Goal: Information Seeking & Learning: Learn about a topic

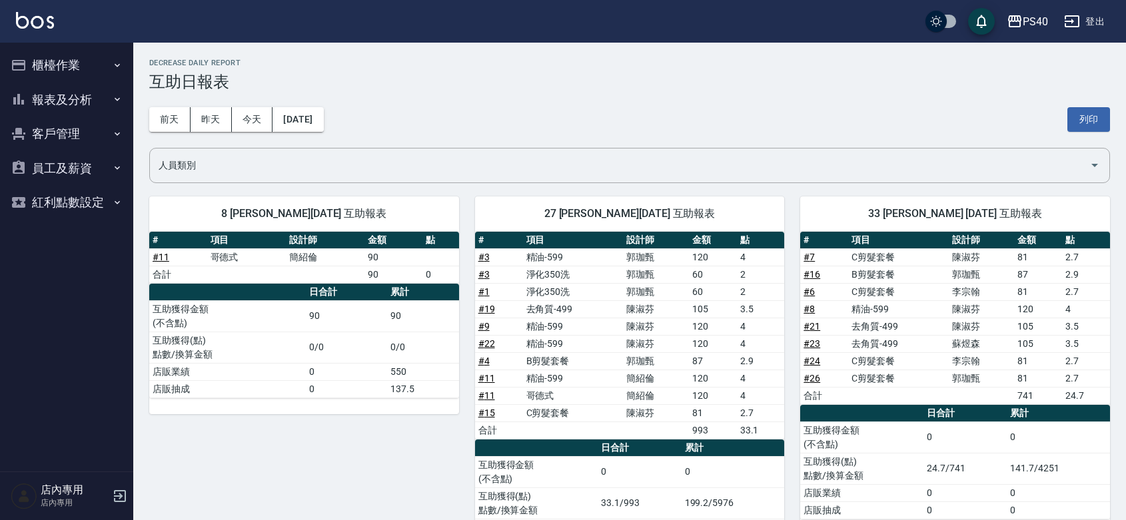
scroll to position [68, 0]
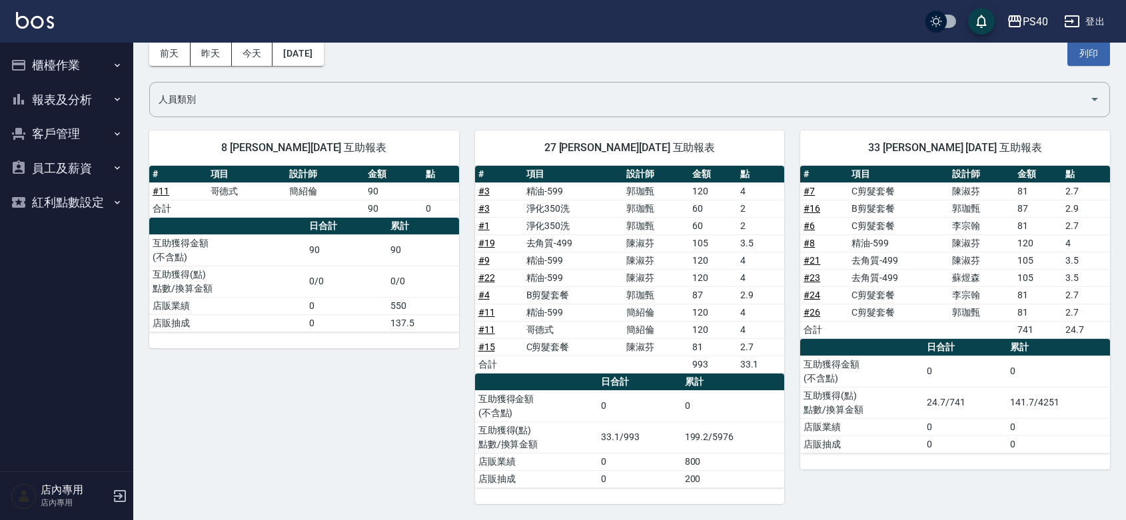
click at [50, 95] on button "報表及分析" at bounding box center [66, 100] width 123 height 35
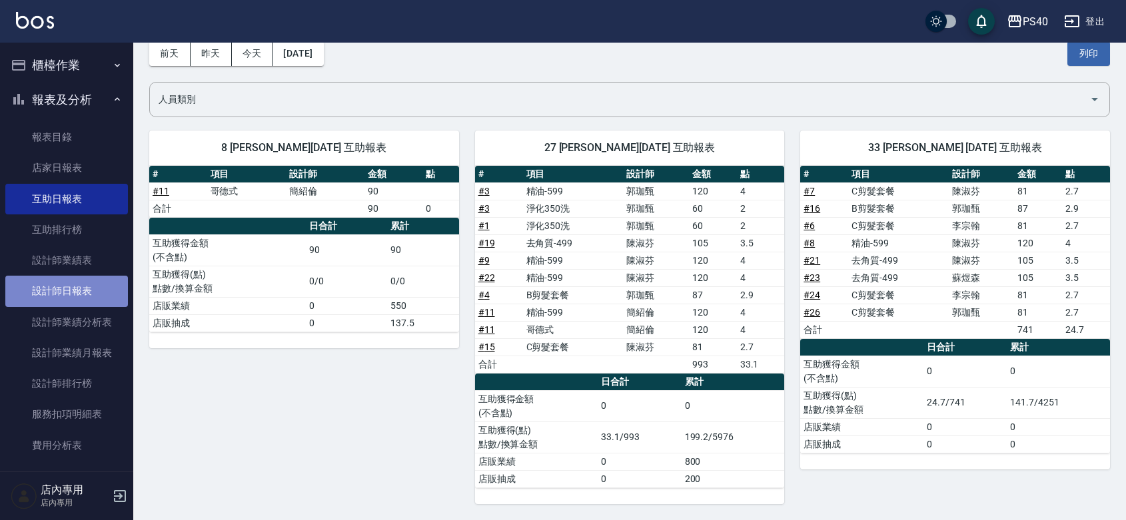
click at [85, 292] on link "設計師日報表" at bounding box center [66, 291] width 123 height 31
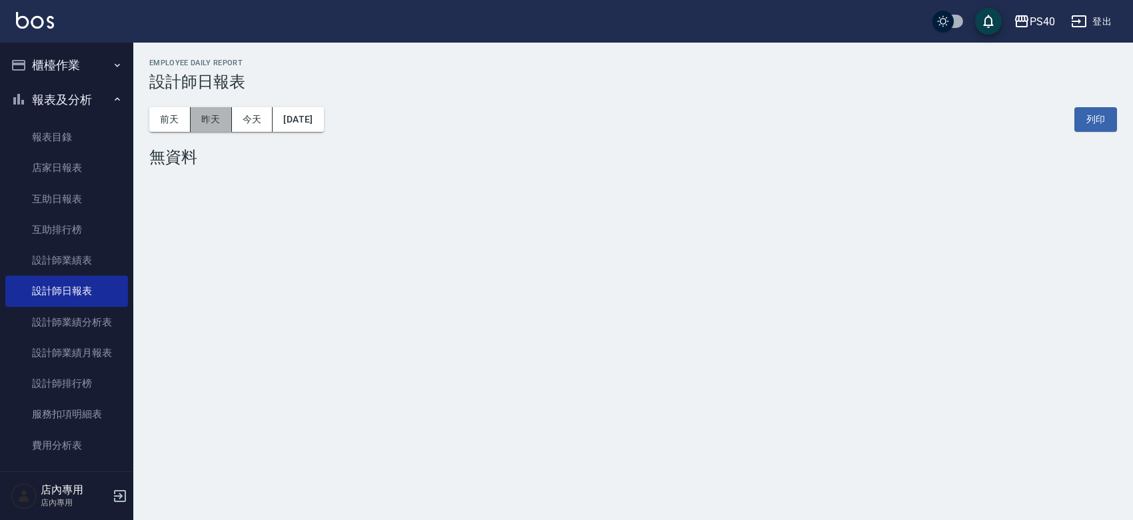
click at [208, 111] on button "昨天" at bounding box center [211, 119] width 41 height 25
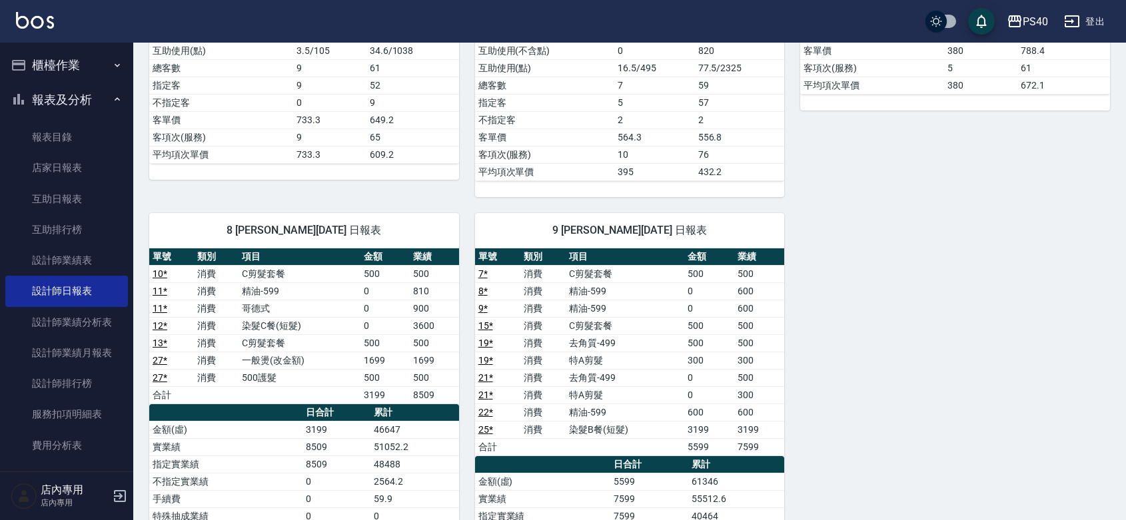
scroll to position [583, 0]
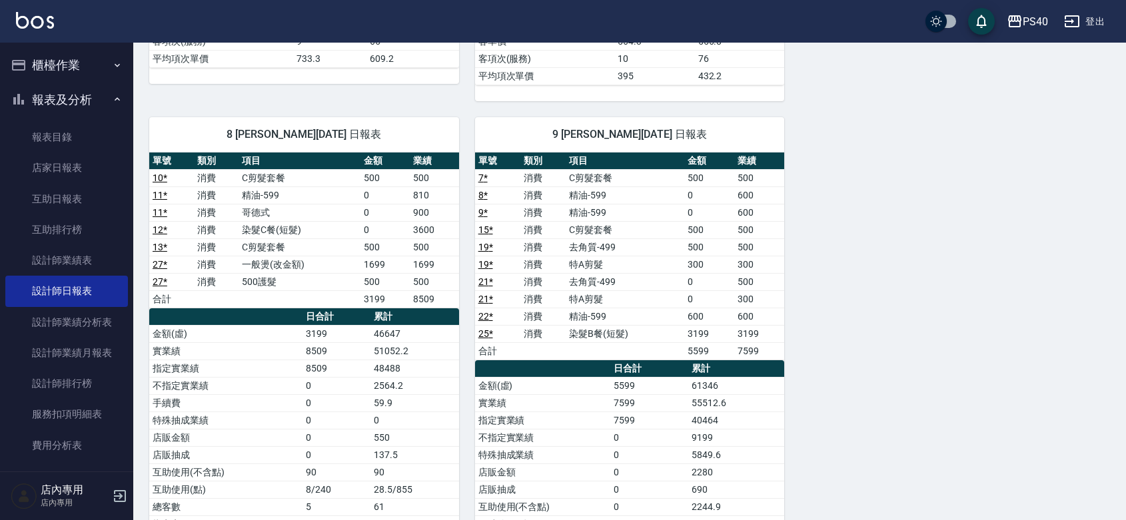
click at [654, 235] on td "C剪髮套餐" at bounding box center [625, 229] width 119 height 17
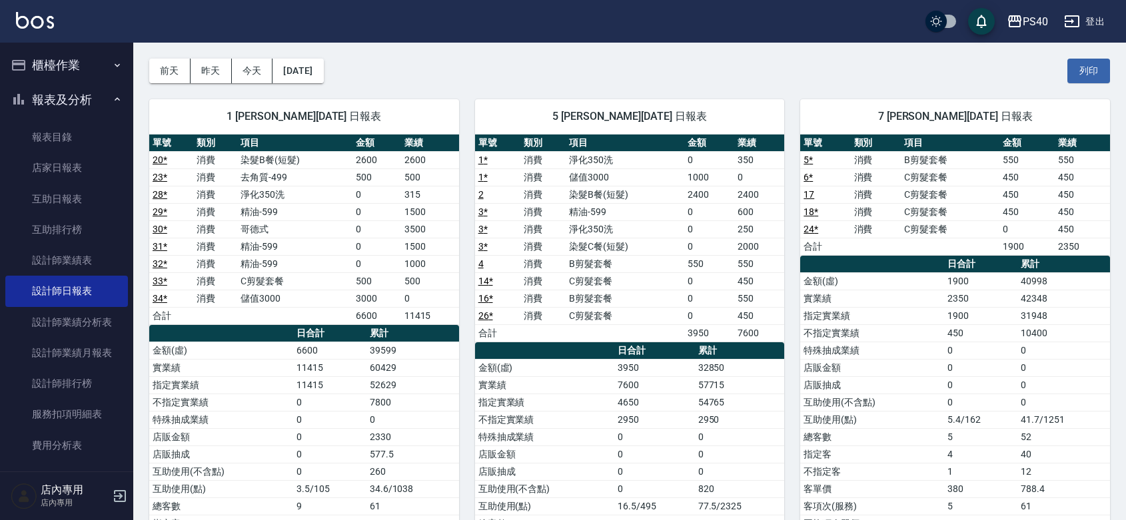
scroll to position [0, 0]
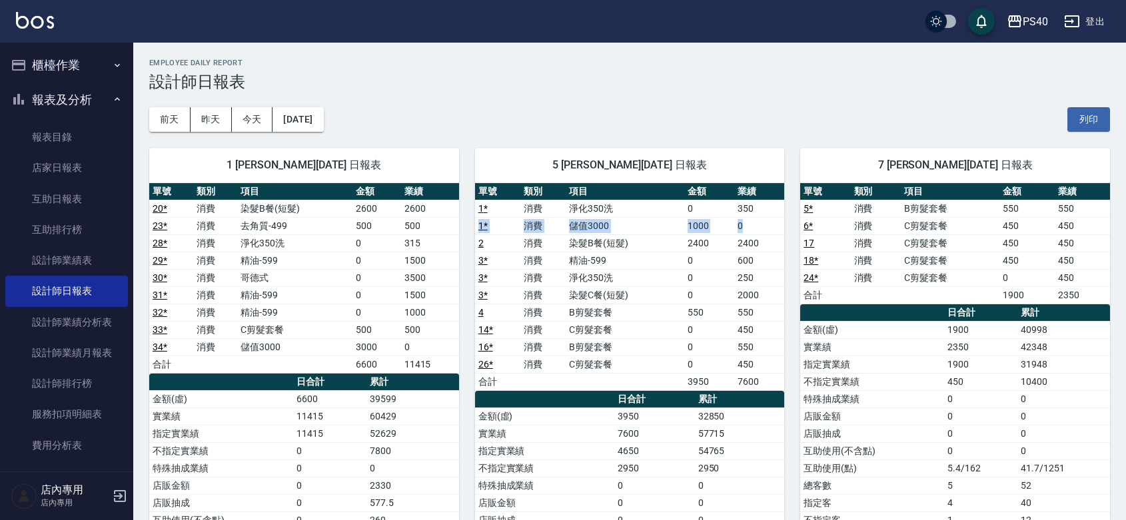
drag, startPoint x: 763, startPoint y: 221, endPoint x: 763, endPoint y: 209, distance: 12.0
click at [763, 209] on tbody "1 * 消費 淨化350洗 0 350 1 * 消費 儲值3000 1000 0 2 消費 染髮B餐(短髮) 2400 2400 3 * 消費 精油-599 …" at bounding box center [630, 295] width 310 height 191
click at [763, 209] on td "350" at bounding box center [759, 208] width 50 height 17
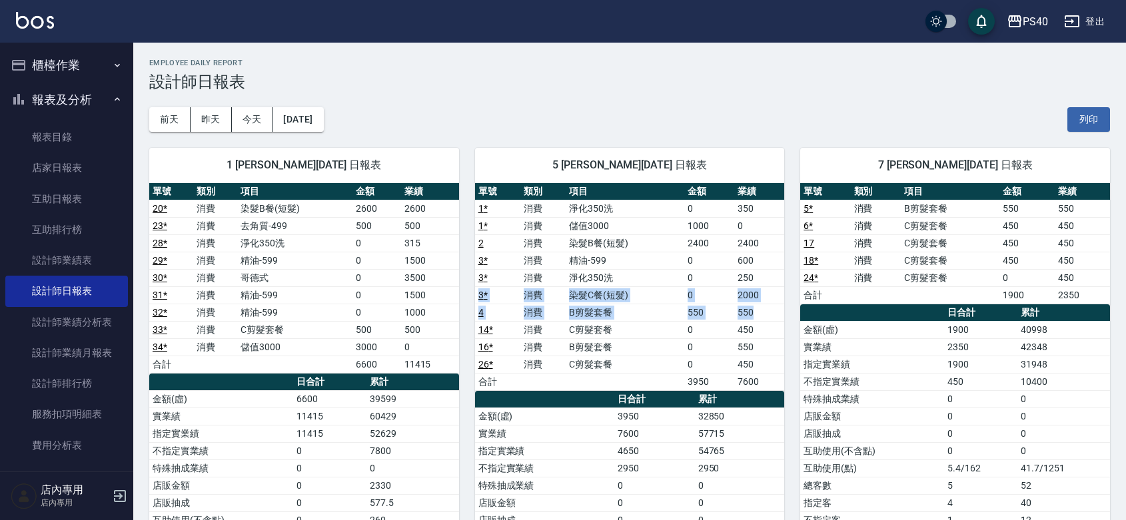
drag, startPoint x: 760, startPoint y: 305, endPoint x: 763, endPoint y: 280, distance: 24.9
click at [763, 280] on tbody "1 * 消費 淨化350洗 0 350 1 * 消費 儲值3000 1000 0 2 消費 染髮B餐(短髮) 2400 2400 3 * 消費 精油-599 …" at bounding box center [630, 295] width 310 height 191
click at [763, 280] on td "250" at bounding box center [759, 277] width 50 height 17
drag, startPoint x: 757, startPoint y: 293, endPoint x: 757, endPoint y: 280, distance: 13.3
click at [757, 280] on tbody "1 * 消費 淨化350洗 0 350 1 * 消費 儲值3000 1000 0 2 消費 染髮B餐(短髮) 2400 2400 3 * 消費 精油-599 …" at bounding box center [630, 295] width 310 height 191
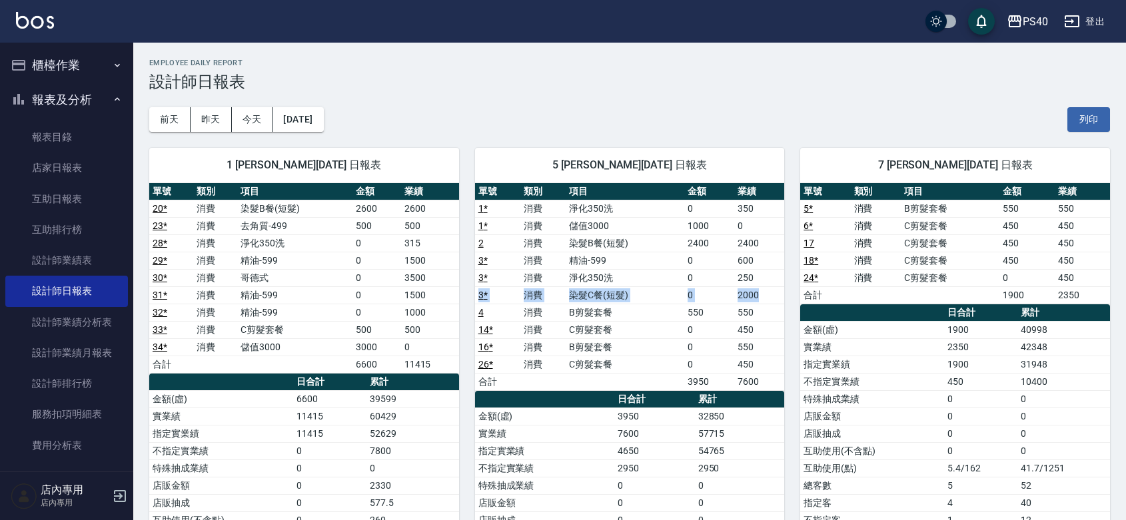
click at [757, 280] on td "250" at bounding box center [759, 277] width 50 height 17
drag, startPoint x: 756, startPoint y: 291, endPoint x: 660, endPoint y: 260, distance: 101.4
click at [660, 260] on tbody "1 * 消費 淨化350洗 0 350 1 * 消費 儲值3000 1000 0 2 消費 染髮B餐(短髮) 2400 2400 3 * 消費 精油-599 …" at bounding box center [630, 295] width 310 height 191
click at [660, 260] on td "精油-599" at bounding box center [625, 260] width 119 height 17
drag, startPoint x: 436, startPoint y: 290, endPoint x: 434, endPoint y: 270, distance: 20.1
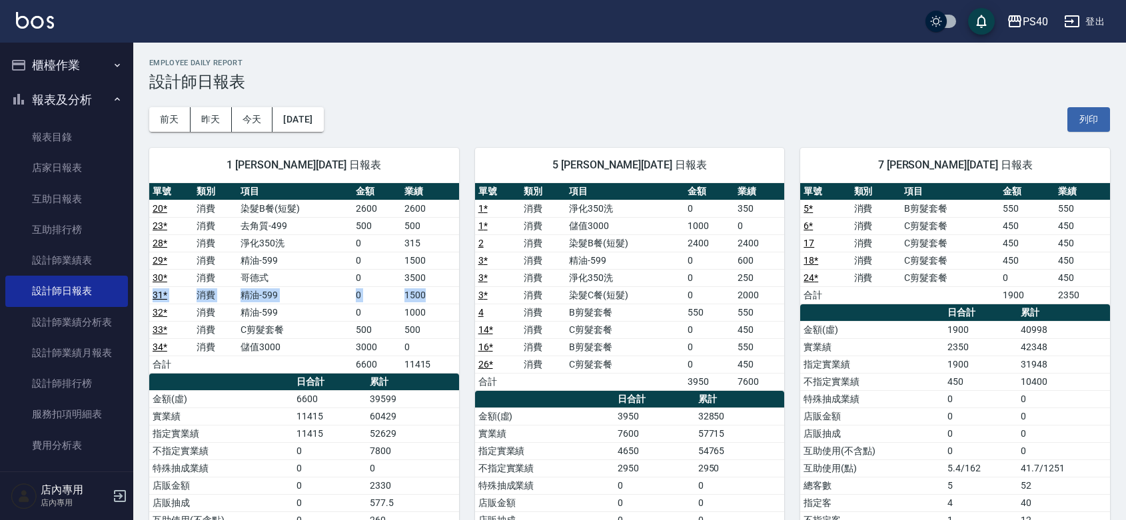
click at [434, 270] on tbody "20 * 消費 染髮B餐(短髮) 2600 2600 23 * 消費 去角質-499 500 500 28 * 消費 淨化350洗 0 315 29 * 消費…" at bounding box center [304, 286] width 310 height 173
click at [434, 271] on td "3500" at bounding box center [430, 277] width 58 height 17
click at [438, 275] on td "3500" at bounding box center [430, 277] width 58 height 17
click at [438, 277] on tbody "20 * 消費 染髮B餐(短髮) 2600 2600 23 * 消費 去角質-499 500 500 28 * 消費 淨化350洗 0 315 29 * 消費…" at bounding box center [304, 286] width 310 height 173
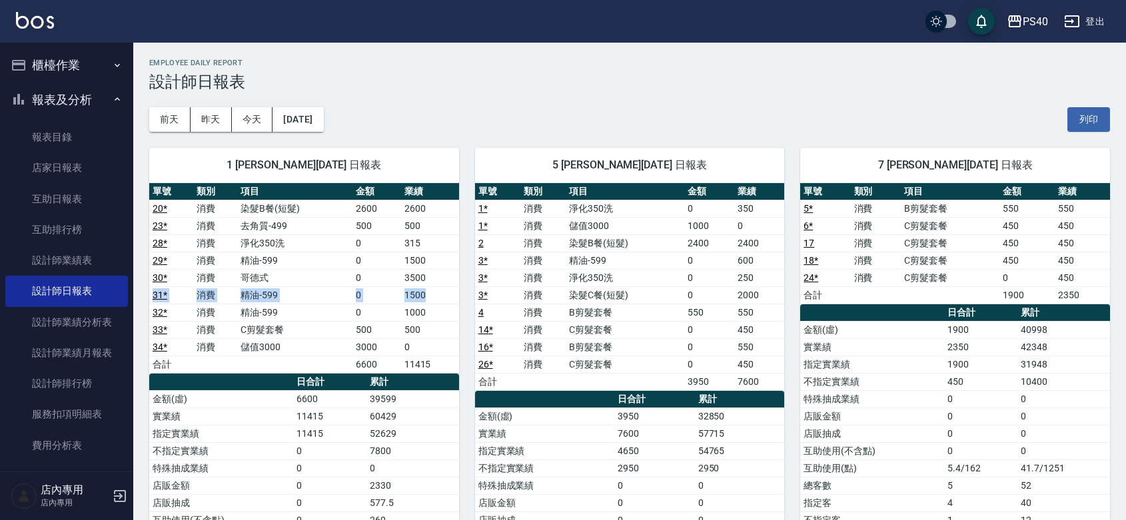
click at [438, 277] on td "3500" at bounding box center [430, 277] width 58 height 17
click at [424, 259] on tbody "20 * 消費 染髮B餐(短髮) 2600 2600 23 * 消費 去角質-499 500 500 28 * 消費 淨化350洗 0 315 29 * 消費…" at bounding box center [304, 286] width 310 height 173
click at [424, 259] on td "1500" at bounding box center [430, 260] width 58 height 17
drag, startPoint x: 432, startPoint y: 282, endPoint x: 400, endPoint y: 284, distance: 31.4
click at [400, 284] on tr "30 * 消費 哥德式 0 3500" at bounding box center [304, 277] width 310 height 17
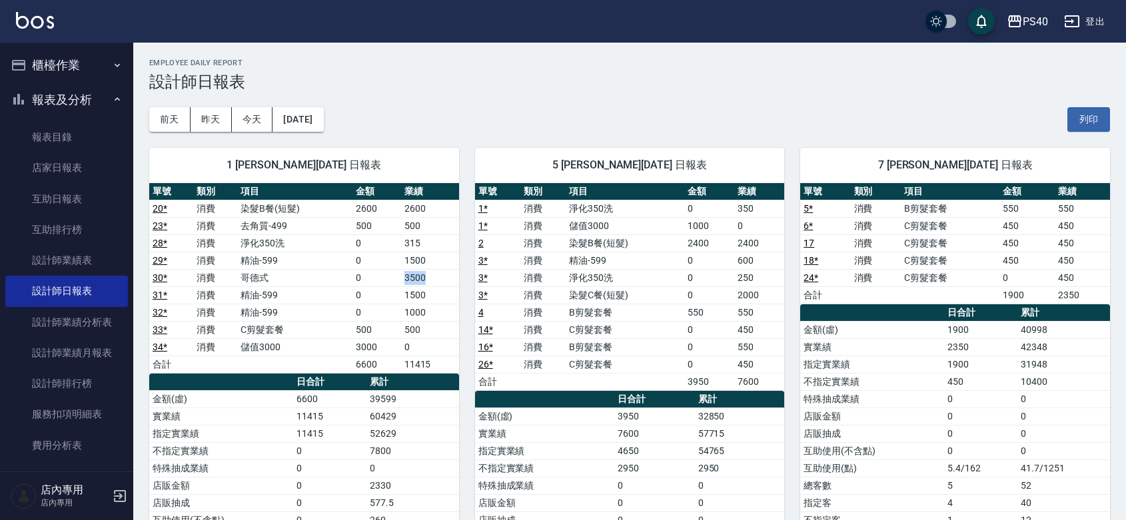
click at [400, 284] on td "0" at bounding box center [377, 277] width 49 height 17
drag, startPoint x: 427, startPoint y: 305, endPoint x: 395, endPoint y: 255, distance: 59.9
click at [395, 255] on tbody "20 * 消費 染髮B餐(短髮) 2600 2600 23 * 消費 去角質-499 500 500 28 * 消費 淨化350洗 0 315 29 * 消費…" at bounding box center [304, 286] width 310 height 173
click at [395, 255] on td "0" at bounding box center [377, 260] width 49 height 17
drag, startPoint x: 444, startPoint y: 310, endPoint x: 416, endPoint y: 288, distance: 35.6
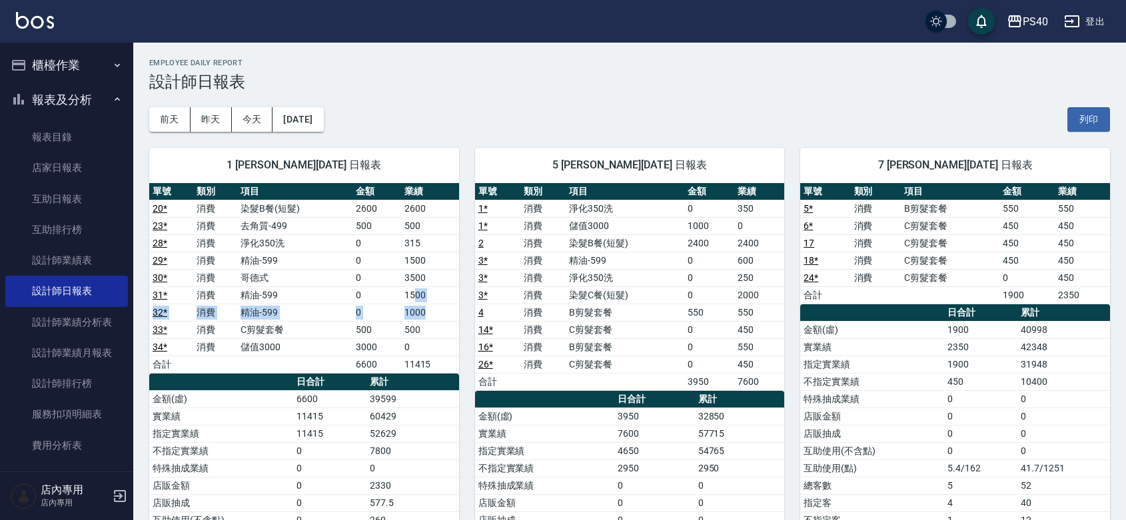
click at [416, 288] on tbody "20 * 消費 染髮B餐(短髮) 2600 2600 23 * 消費 去角質-499 500 500 28 * 消費 淨化350洗 0 315 29 * 消費…" at bounding box center [304, 286] width 310 height 173
click at [416, 288] on td "1500" at bounding box center [430, 295] width 58 height 17
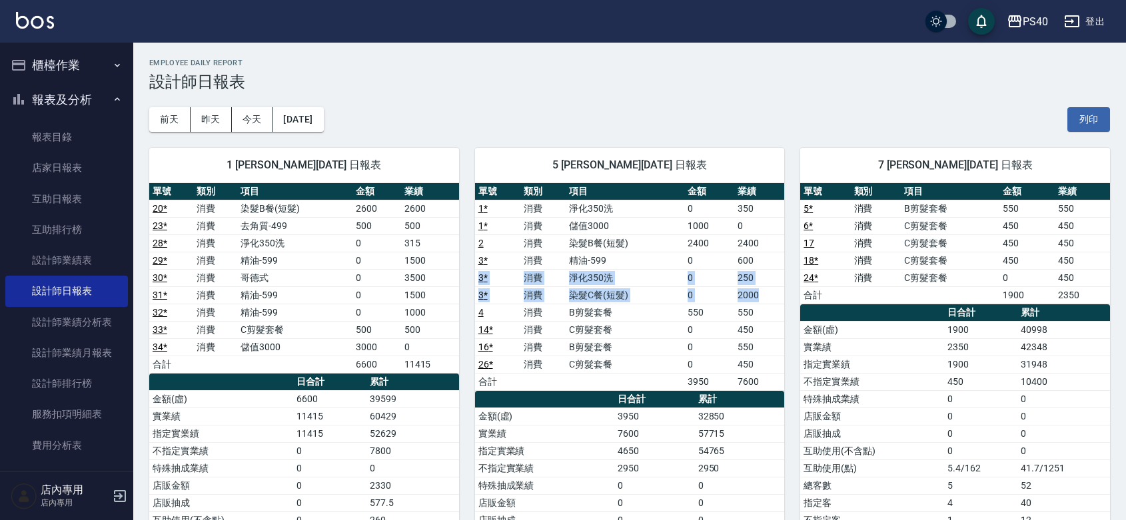
drag, startPoint x: 761, startPoint y: 288, endPoint x: 754, endPoint y: 261, distance: 27.5
click at [754, 261] on tbody "1 * 消費 淨化350洗 0 350 1 * 消費 儲值3000 1000 0 2 消費 染髮B餐(短髮) 2400 2400 3 * 消費 精油-599 …" at bounding box center [630, 295] width 310 height 191
click at [754, 261] on td "600" at bounding box center [759, 260] width 50 height 17
drag, startPoint x: 765, startPoint y: 295, endPoint x: 744, endPoint y: 269, distance: 34.1
click at [747, 272] on tbody "1 * 消費 淨化350洗 0 350 1 * 消費 儲值3000 1000 0 2 消費 染髮B餐(短髮) 2400 2400 3 * 消費 精油-599 …" at bounding box center [630, 295] width 310 height 191
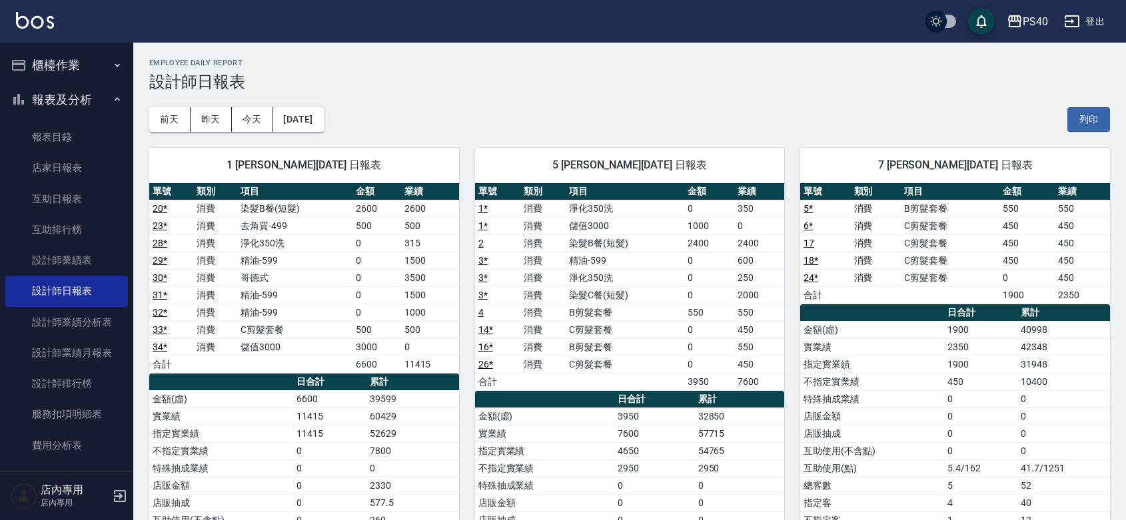
click at [734, 264] on tr "3 * 消費 精油-599 0 600" at bounding box center [630, 260] width 310 height 17
click at [734, 264] on td "0" at bounding box center [709, 260] width 50 height 17
drag, startPoint x: 756, startPoint y: 289, endPoint x: 742, endPoint y: 269, distance: 24.8
click at [742, 269] on tbody "1 * 消費 淨化350洗 0 350 1 * 消費 儲值3000 1000 0 2 消費 染髮B餐(短髮) 2400 2400 3 * 消費 精油-599 …" at bounding box center [630, 295] width 310 height 191
click at [742, 269] on td "600" at bounding box center [759, 260] width 50 height 17
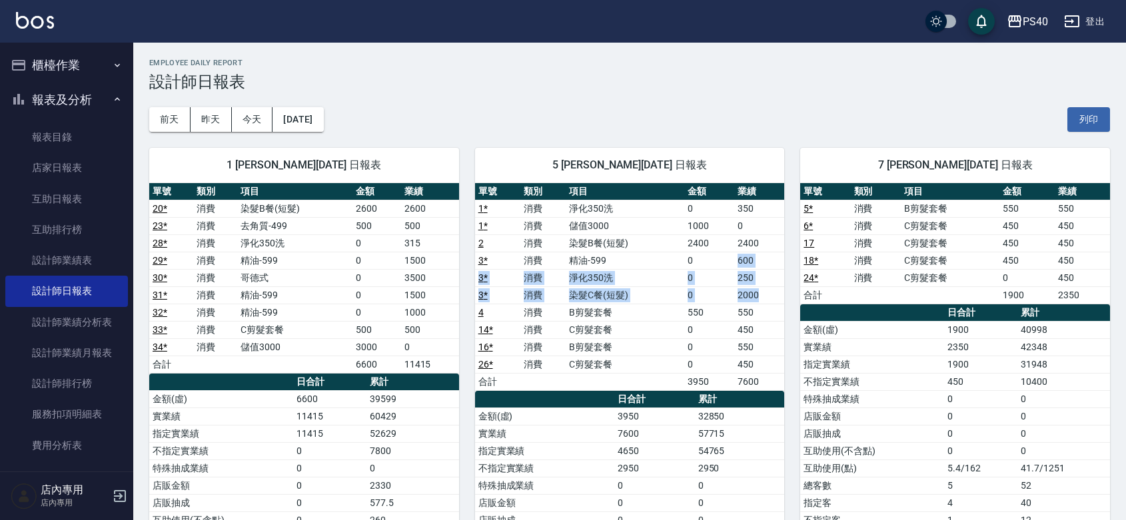
drag, startPoint x: 761, startPoint y: 291, endPoint x: 714, endPoint y: 262, distance: 55.1
click at [714, 262] on tbody "1 * 消費 淨化350洗 0 350 1 * 消費 儲值3000 1000 0 2 消費 染髮B餐(短髮) 2400 2400 3 * 消費 精油-599 …" at bounding box center [630, 295] width 310 height 191
click at [714, 262] on td "0" at bounding box center [709, 260] width 50 height 17
drag, startPoint x: 760, startPoint y: 294, endPoint x: 682, endPoint y: 265, distance: 83.3
click at [682, 265] on tbody "1 * 消費 淨化350洗 0 350 1 * 消費 儲值3000 1000 0 2 消費 染髮B餐(短髮) 2400 2400 3 * 消費 精油-599 …" at bounding box center [630, 295] width 310 height 191
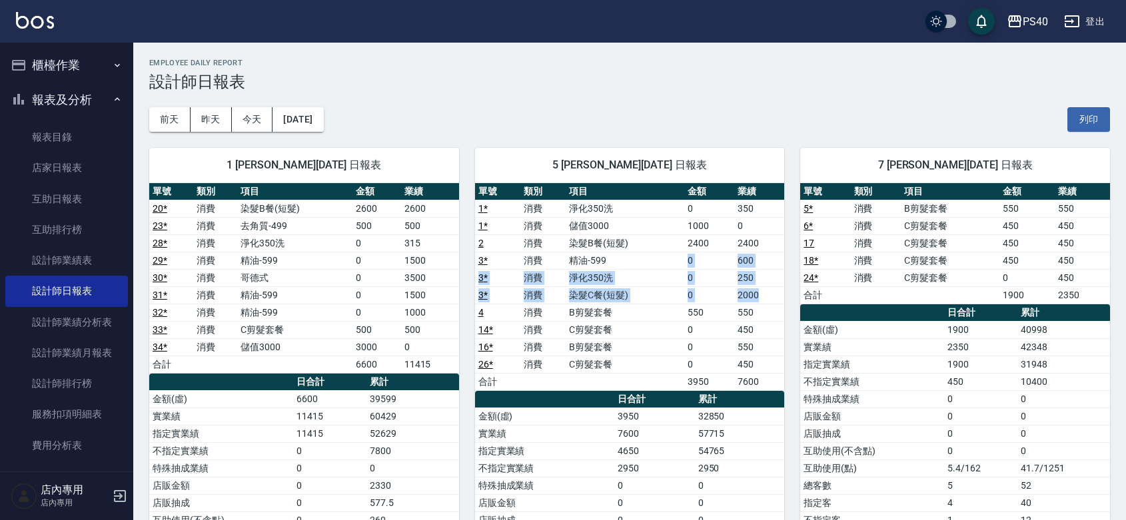
click at [682, 265] on td "精油-599" at bounding box center [625, 260] width 119 height 17
drag, startPoint x: 754, startPoint y: 294, endPoint x: 706, endPoint y: 278, distance: 50.6
click at [706, 278] on tbody "1 * 消費 淨化350洗 0 350 1 * 消費 儲值3000 1000 0 2 消費 染髮B餐(短髮) 2400 2400 3 * 消費 精油-599 …" at bounding box center [630, 295] width 310 height 191
click at [706, 278] on td "0" at bounding box center [709, 277] width 50 height 17
click at [747, 290] on td "2000" at bounding box center [759, 295] width 50 height 17
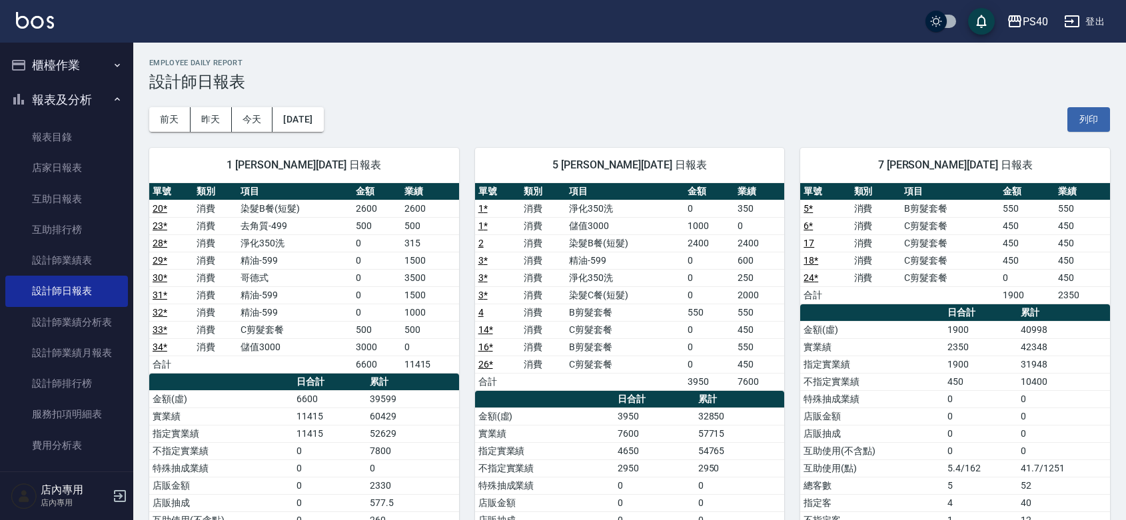
click at [747, 290] on td "2000" at bounding box center [759, 295] width 50 height 17
drag, startPoint x: 763, startPoint y: 292, endPoint x: 708, endPoint y: 267, distance: 60.2
click at [708, 267] on tbody "1 * 消費 淨化350洗 0 350 1 * 消費 儲值3000 1000 0 2 消費 染髮B餐(短髮) 2400 2400 3 * 消費 精油-599 …" at bounding box center [630, 295] width 310 height 191
click at [708, 267] on td "0" at bounding box center [709, 260] width 50 height 17
drag, startPoint x: 755, startPoint y: 290, endPoint x: 691, endPoint y: 269, distance: 67.4
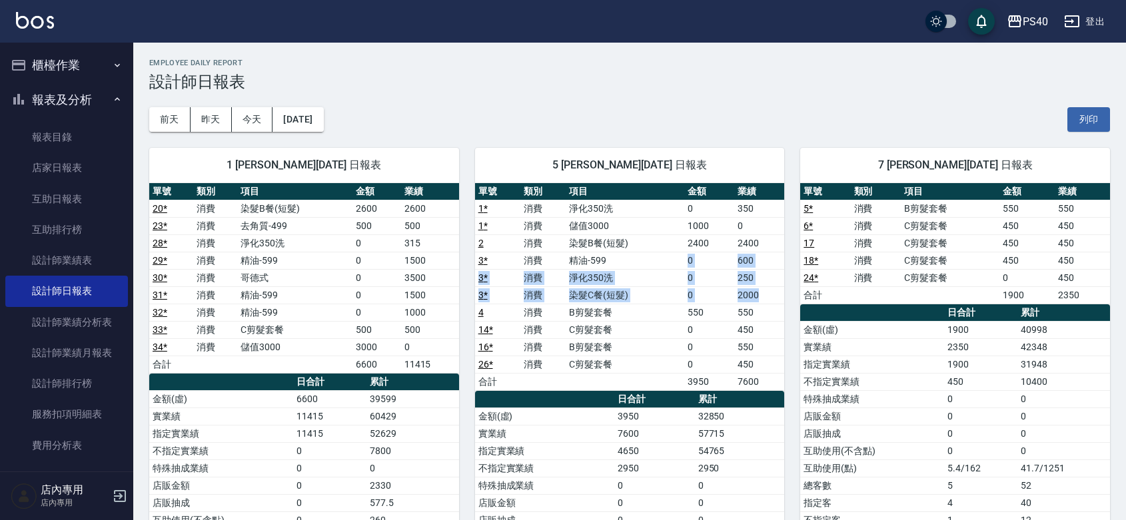
click at [691, 269] on tbody "1 * 消費 淨化350洗 0 350 1 * 消費 儲值3000 1000 0 2 消費 染髮B餐(短髮) 2400 2400 3 * 消費 精油-599 …" at bounding box center [630, 295] width 310 height 191
click at [691, 269] on td "0" at bounding box center [709, 260] width 50 height 17
